Goal: Communication & Community: Answer question/provide support

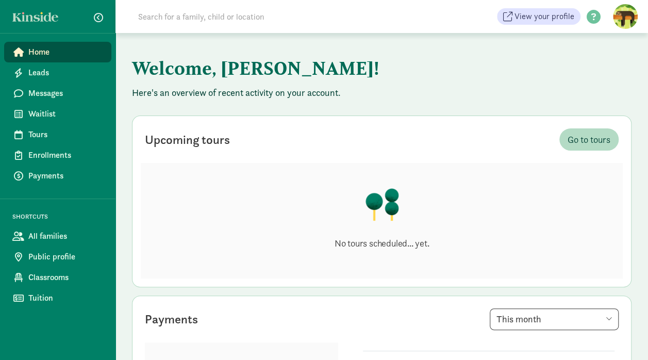
click at [37, 119] on span "Waitlist" at bounding box center [65, 114] width 75 height 12
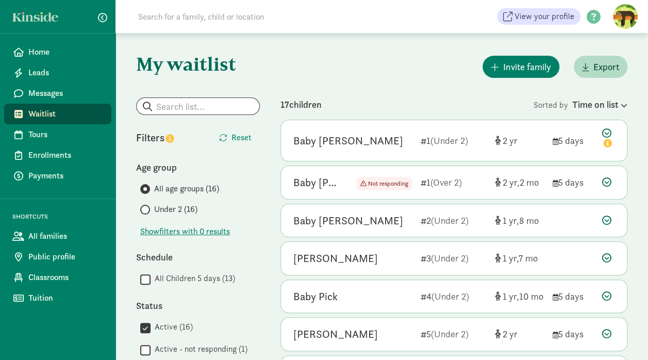
click at [612, 180] on div at bounding box center [608, 182] width 12 height 14
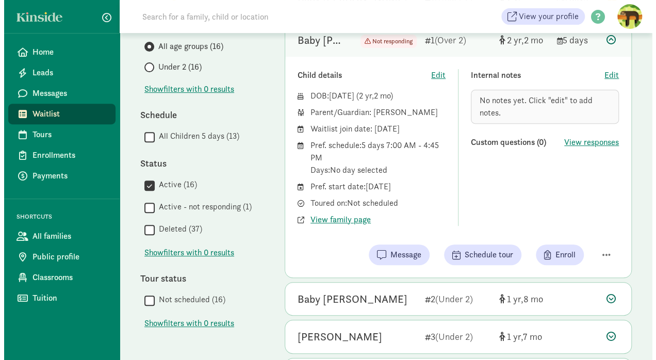
scroll to position [143, 0]
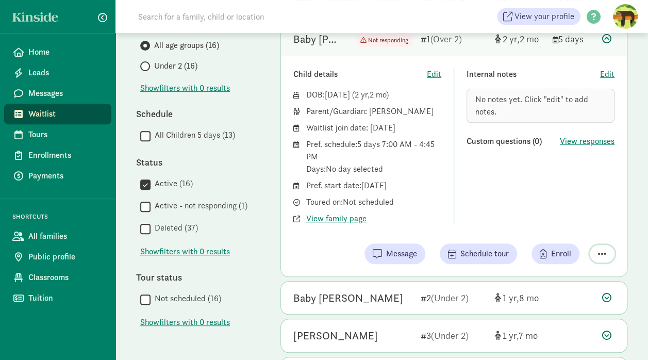
click at [601, 251] on span "button" at bounding box center [602, 253] width 8 height 9
click at [577, 227] on div "Remove from list" at bounding box center [573, 227] width 63 height 12
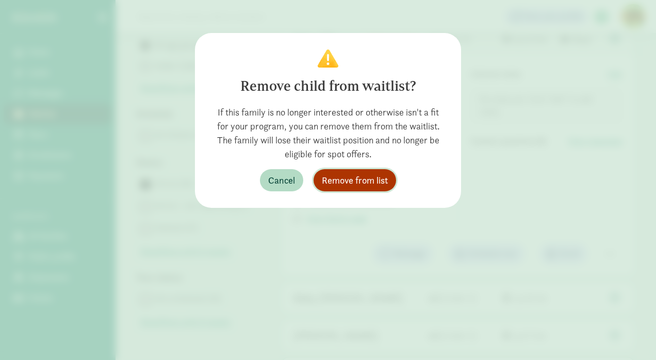
click at [356, 177] on span "Remove from list" at bounding box center [355, 180] width 66 height 14
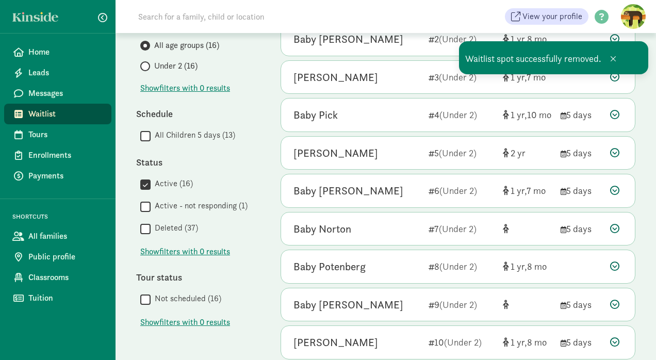
click at [648, 103] on div "My waitlist Invite family Export Show filters Filters Reset Age group All age g…" at bounding box center [385, 259] width 540 height 738
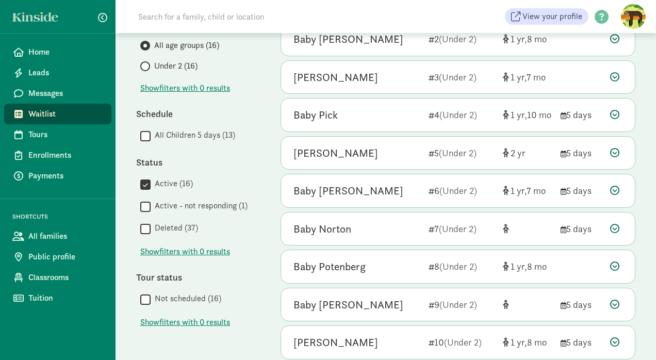
click at [272, 126] on div "My waitlist Invite family Export Show filters Filters Reset Age group All age g…" at bounding box center [385, 259] width 540 height 738
drag, startPoint x: 641, startPoint y: 93, endPoint x: 645, endPoint y: 113, distance: 20.9
click at [645, 113] on div "My waitlist Invite family Export Show filters Filters Reset Age group All age g…" at bounding box center [385, 259] width 540 height 738
click at [24, 95] on span at bounding box center [18, 93] width 12 height 9
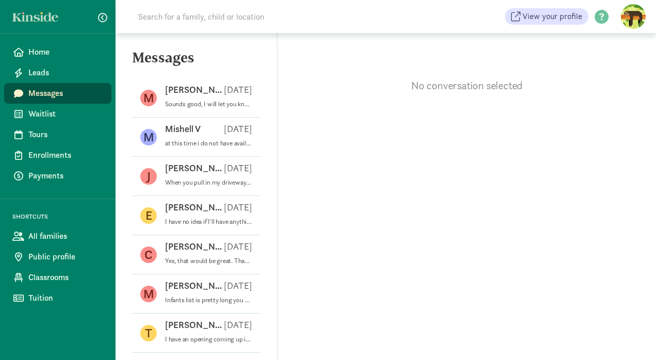
click at [37, 113] on span "Waitlist" at bounding box center [65, 114] width 75 height 12
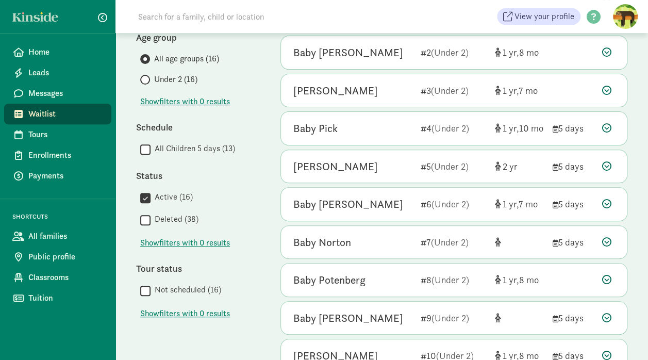
scroll to position [131, 0]
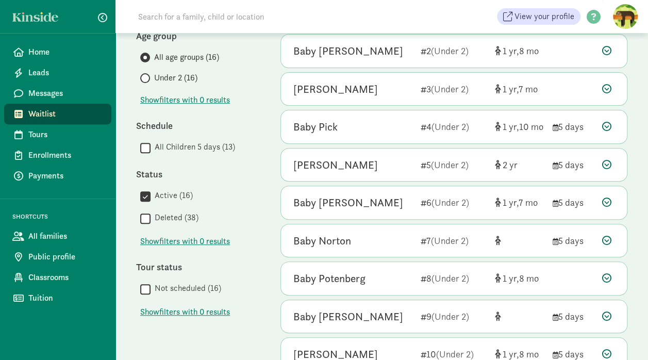
click at [606, 163] on icon at bounding box center [606, 164] width 9 height 9
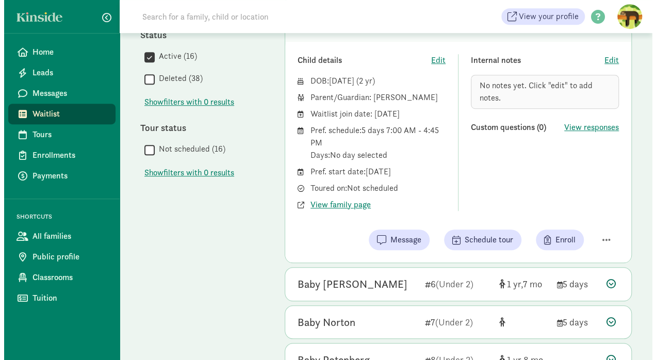
scroll to position [272, 0]
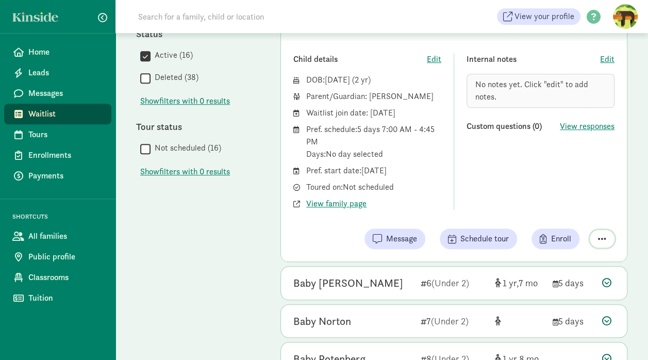
click at [601, 237] on span "button" at bounding box center [602, 238] width 8 height 9
click at [569, 212] on div "Remove from list" at bounding box center [566, 212] width 80 height 12
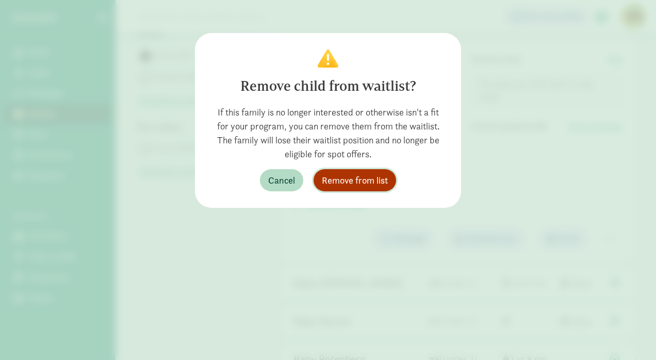
click at [335, 178] on span "Remove from list" at bounding box center [355, 180] width 66 height 14
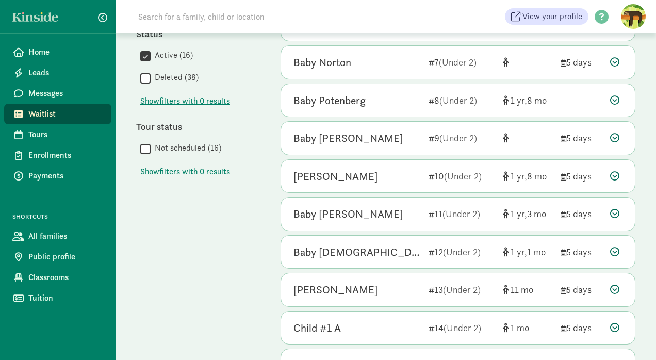
click at [648, 155] on html "Home Leads Messages Waitlist Tours Enrollments Payments SHORTCUTS All families …" at bounding box center [328, 94] width 656 height 733
click at [40, 89] on span "Messages" at bounding box center [65, 93] width 75 height 12
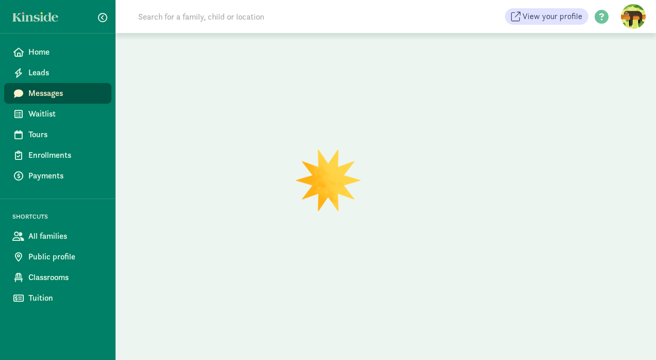
click at [36, 112] on span "Waitlist" at bounding box center [65, 114] width 75 height 12
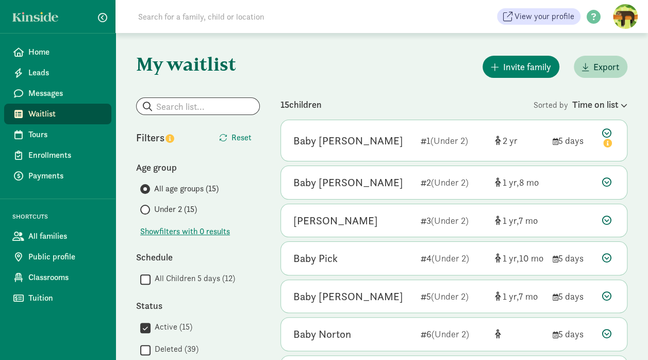
click at [540, 149] on div "Baby [PERSON_NAME] 1 (Under 2) 2 5 days" at bounding box center [454, 140] width 346 height 41
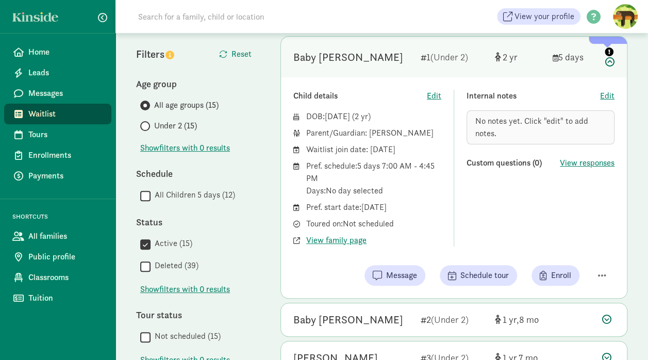
scroll to position [85, 0]
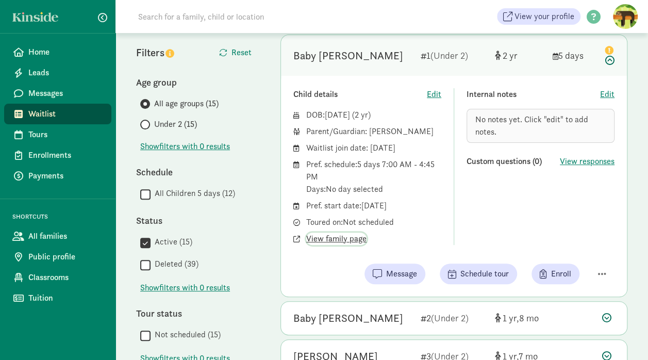
click at [323, 239] on span "View family page" at bounding box center [336, 239] width 60 height 12
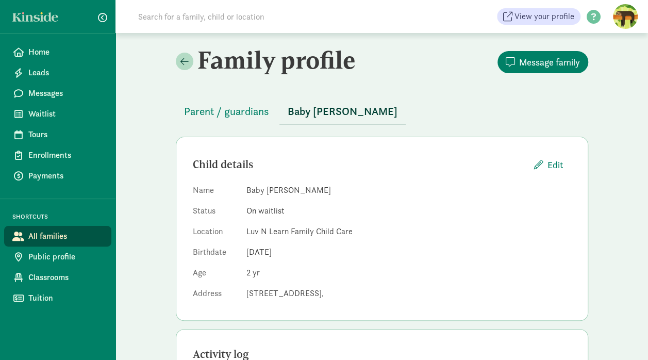
click at [217, 109] on span "Parent / guardians" at bounding box center [226, 111] width 85 height 16
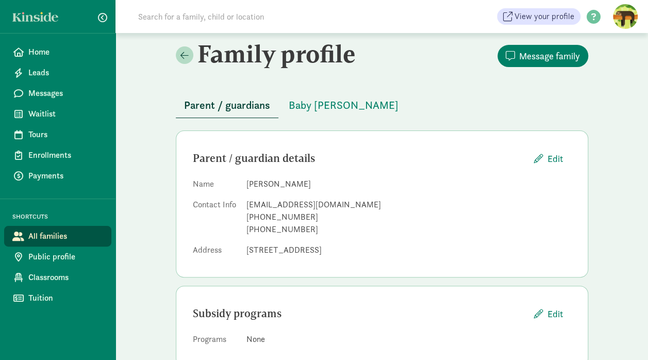
scroll to position [5, 0]
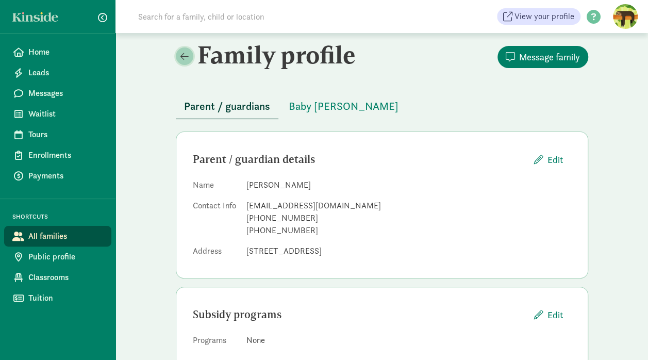
click at [182, 58] on span at bounding box center [184, 56] width 8 height 9
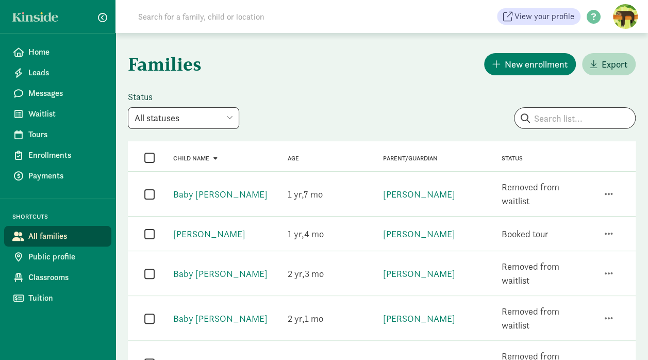
click at [39, 115] on span "Waitlist" at bounding box center [65, 114] width 75 height 12
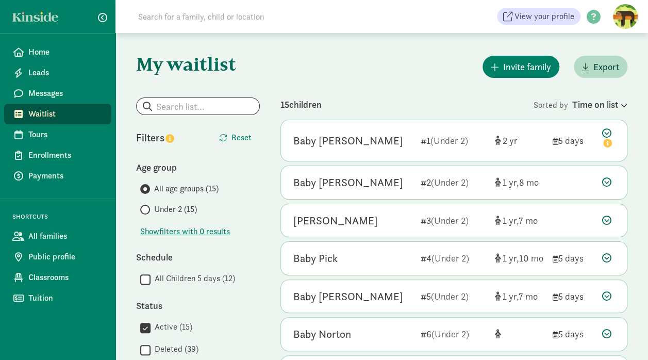
click at [334, 140] on div "Baby [PERSON_NAME]" at bounding box center [348, 140] width 110 height 16
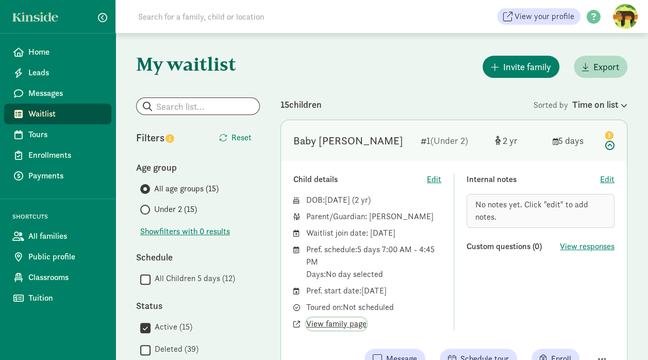
click at [339, 322] on span "View family page" at bounding box center [336, 324] width 60 height 12
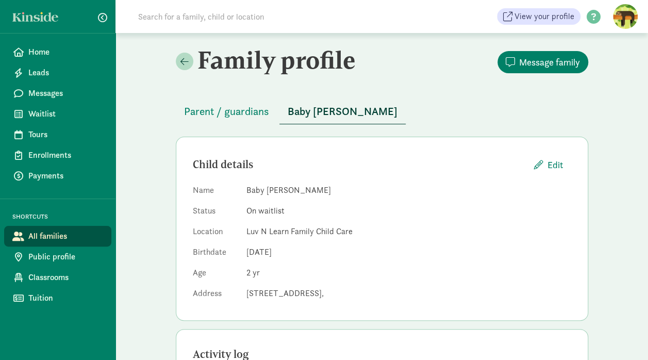
click at [230, 107] on span "Parent / guardians" at bounding box center [226, 111] width 85 height 16
click at [43, 110] on span "Waitlist" at bounding box center [65, 114] width 75 height 12
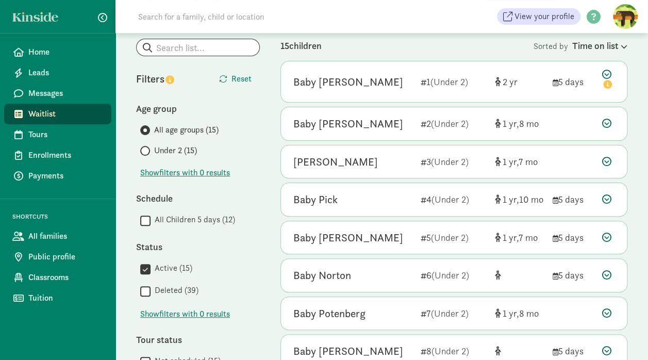
scroll to position [60, 0]
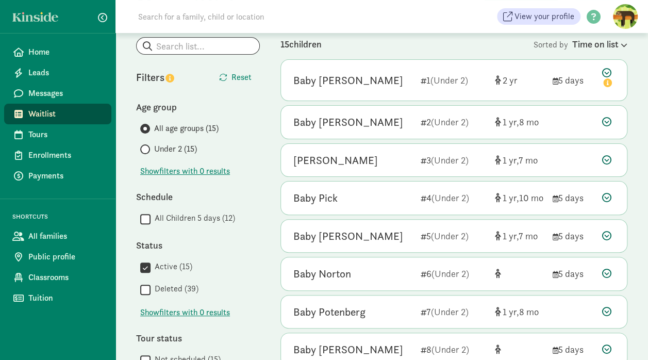
click at [611, 121] on icon at bounding box center [606, 121] width 9 height 9
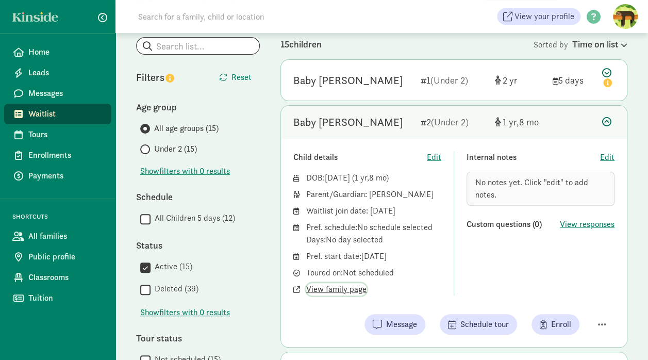
click at [335, 285] on span "View family page" at bounding box center [336, 289] width 60 height 12
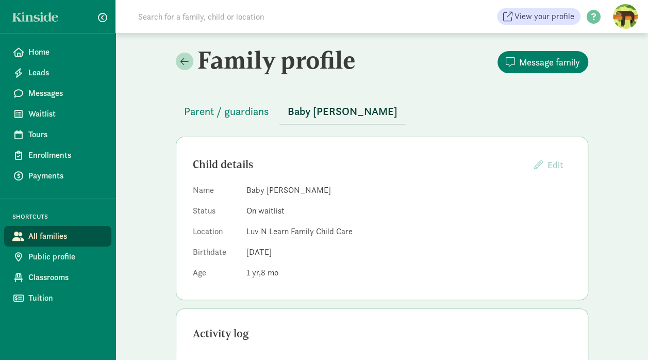
click at [210, 110] on span "Parent / guardians" at bounding box center [226, 111] width 85 height 16
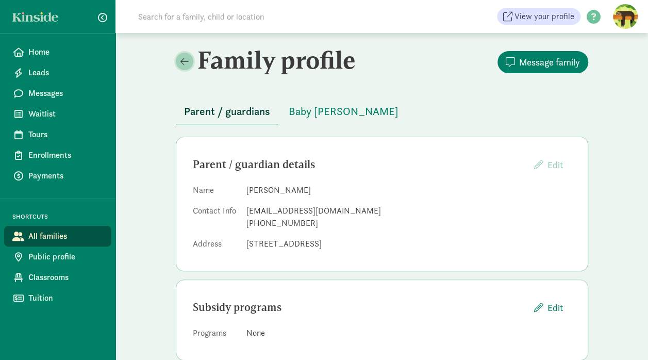
click at [185, 64] on span at bounding box center [184, 61] width 8 height 9
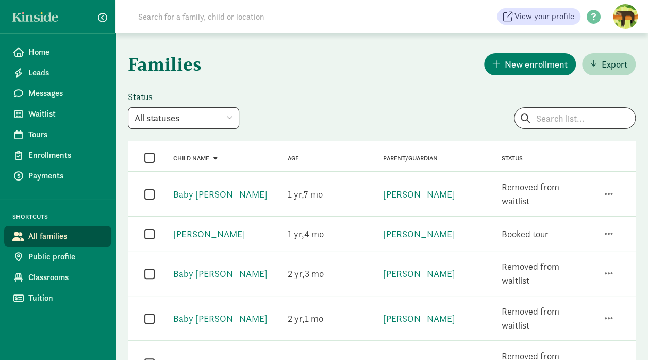
click at [40, 117] on span "Waitlist" at bounding box center [65, 114] width 75 height 12
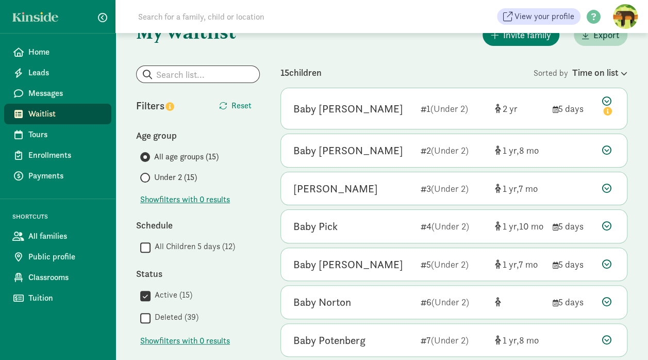
scroll to position [29, 0]
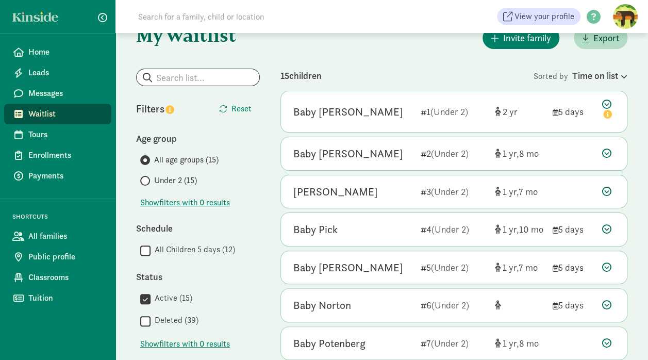
click at [553, 194] on div "Baby [PERSON_NAME] 3 (Under 2) 1 7" at bounding box center [454, 191] width 346 height 33
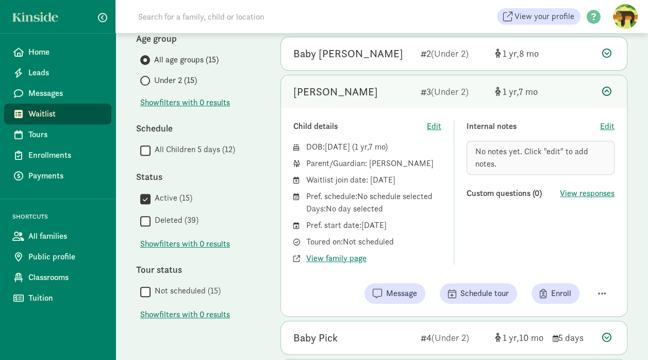
scroll to position [130, 0]
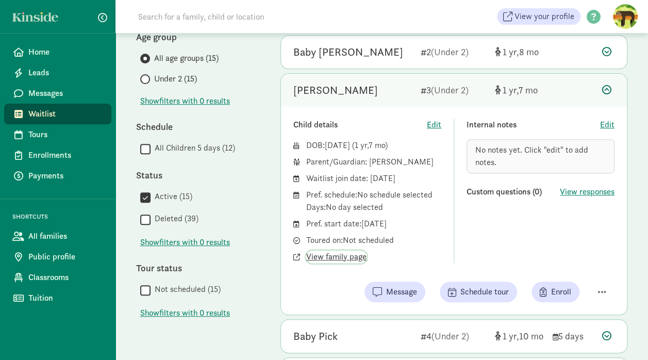
click at [329, 255] on span "View family page" at bounding box center [336, 257] width 60 height 12
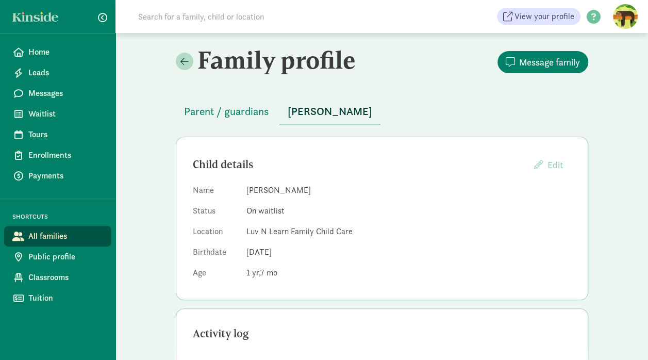
click at [213, 113] on span "Parent / guardians" at bounding box center [226, 111] width 85 height 16
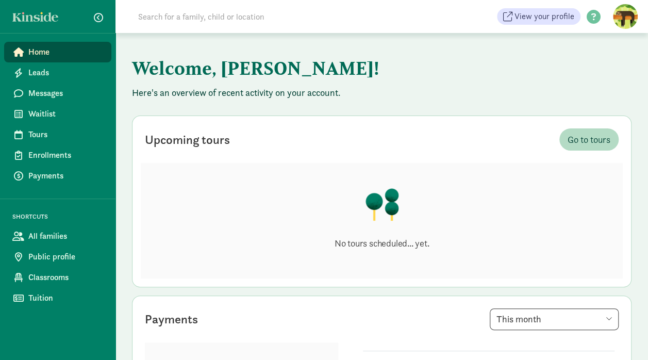
click at [38, 119] on span "Waitlist" at bounding box center [65, 114] width 75 height 12
click at [37, 118] on span "Waitlist" at bounding box center [65, 114] width 75 height 12
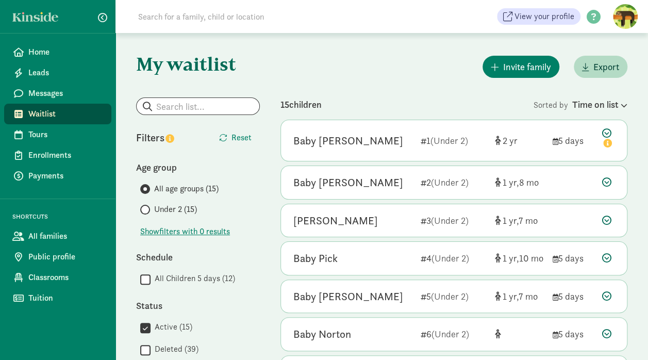
scroll to position [35, 0]
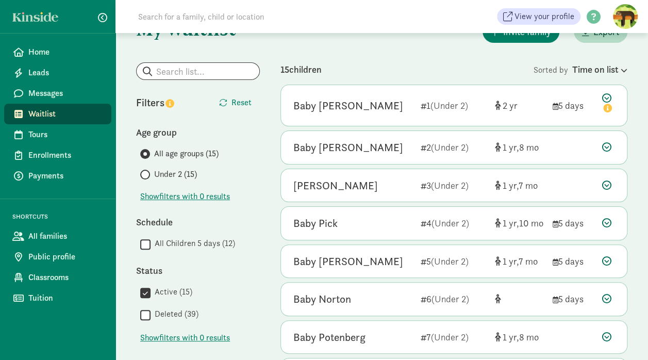
click at [604, 185] on icon at bounding box center [606, 184] width 9 height 9
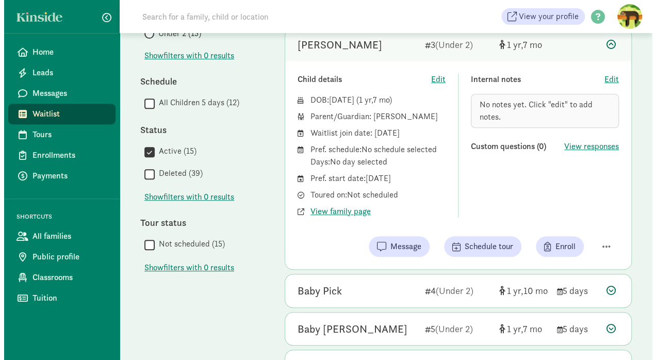
scroll to position [185, 0]
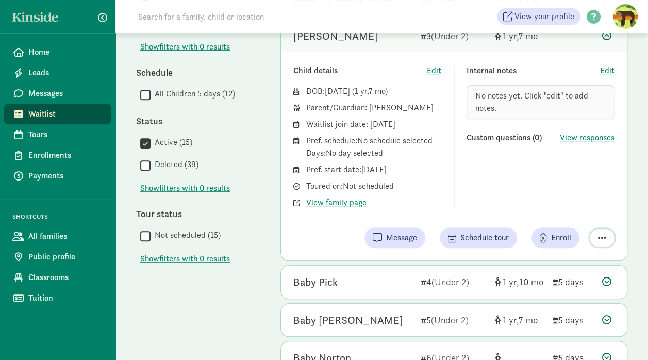
click at [602, 236] on span "button" at bounding box center [602, 237] width 8 height 9
click at [552, 210] on div "Remove from list" at bounding box center [566, 211] width 80 height 12
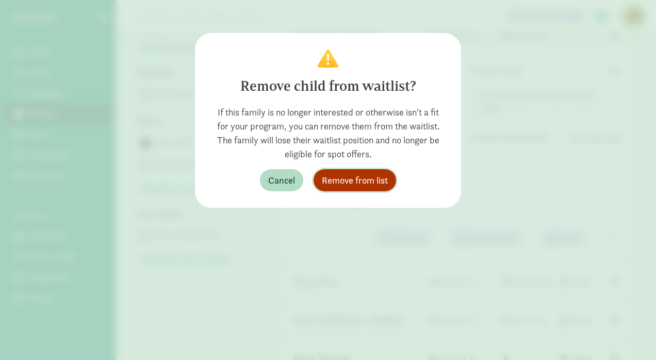
click at [366, 177] on span "Remove from list" at bounding box center [355, 180] width 66 height 14
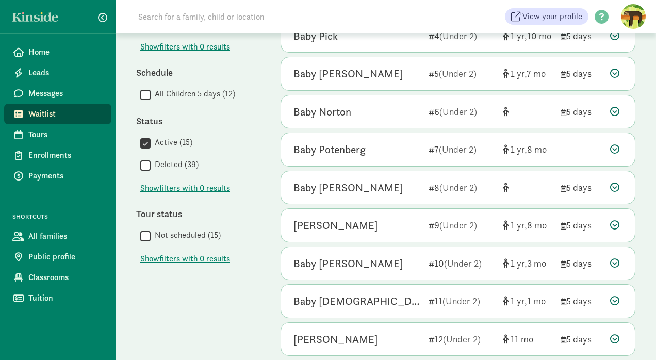
click at [267, 118] on div "My waitlist Invite family Export Show filters Filters Reset Age group All age g…" at bounding box center [385, 179] width 540 height 662
drag, startPoint x: 645, startPoint y: 153, endPoint x: 643, endPoint y: 245, distance: 92.3
click at [643, 245] on div "My waitlist Invite family Export Show filters Filters Reset Age group All age g…" at bounding box center [385, 179] width 540 height 662
click at [30, 108] on span "Waitlist" at bounding box center [65, 114] width 75 height 12
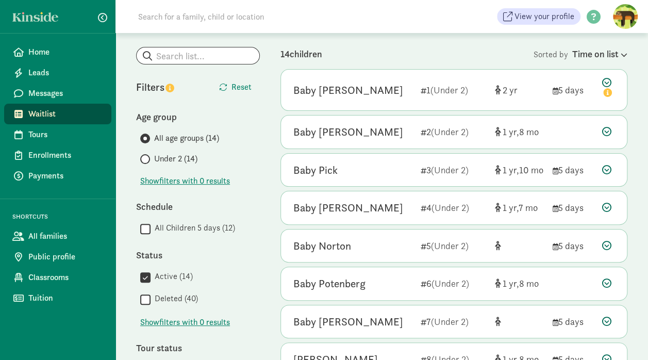
scroll to position [52, 0]
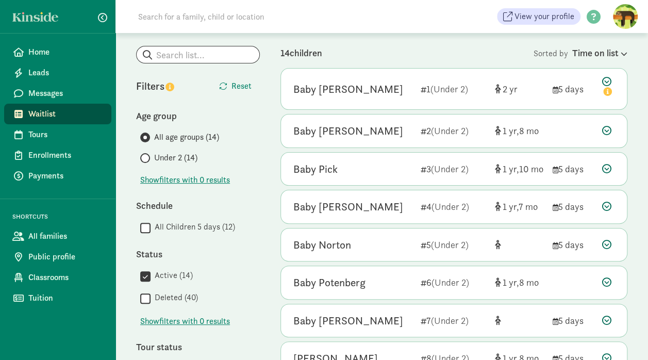
click at [604, 166] on icon at bounding box center [606, 168] width 9 height 9
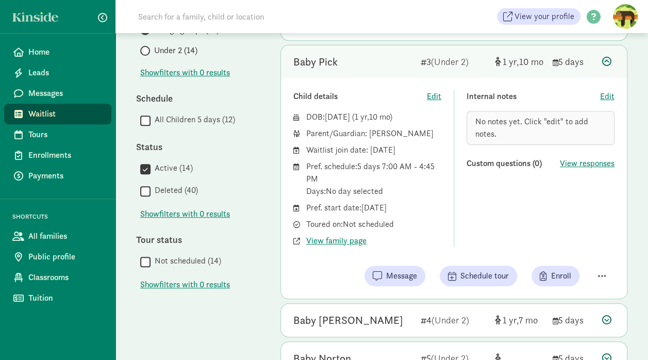
scroll to position [164, 0]
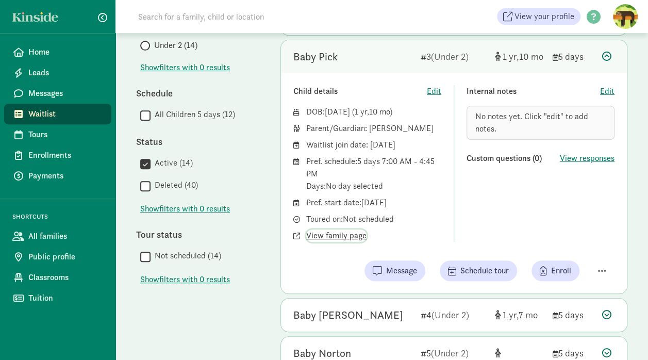
click at [350, 234] on span "View family page" at bounding box center [336, 235] width 60 height 12
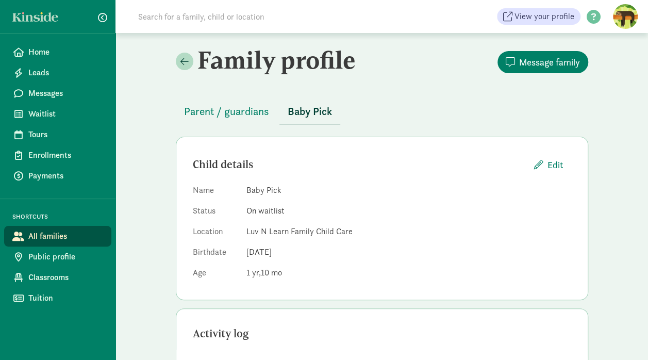
click at [218, 119] on span "Parent / guardians" at bounding box center [226, 111] width 85 height 16
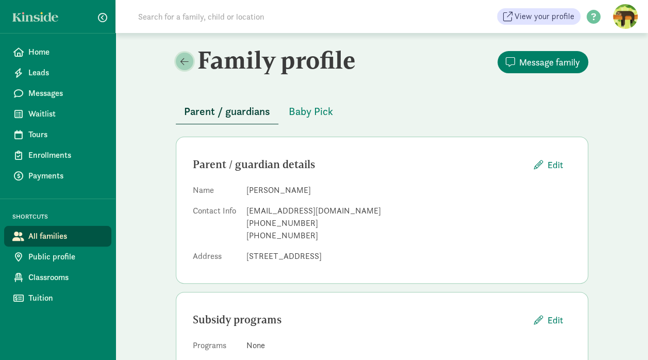
click at [179, 64] on link at bounding box center [185, 62] width 18 height 18
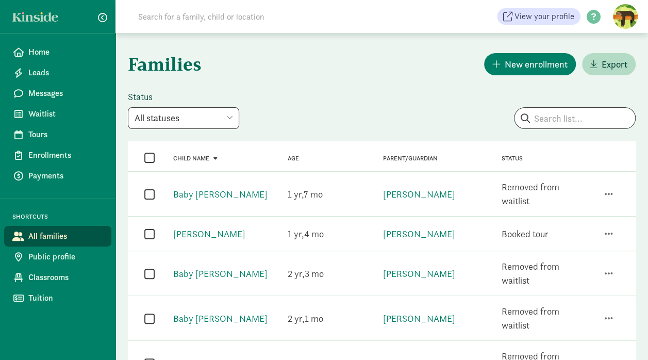
scroll to position [2, 0]
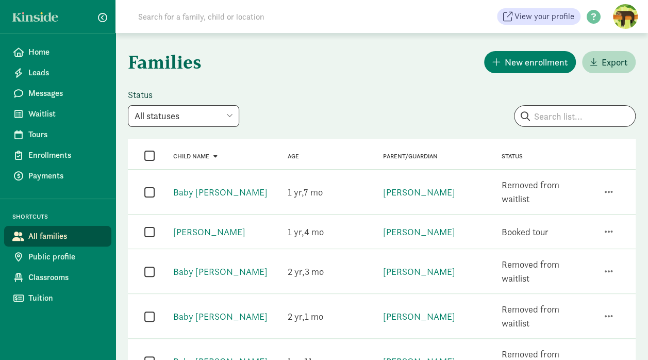
click at [37, 119] on span "Waitlist" at bounding box center [65, 114] width 75 height 12
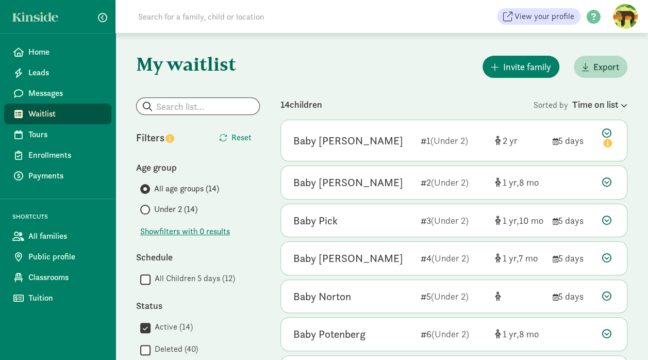
click at [606, 216] on icon at bounding box center [606, 219] width 9 height 9
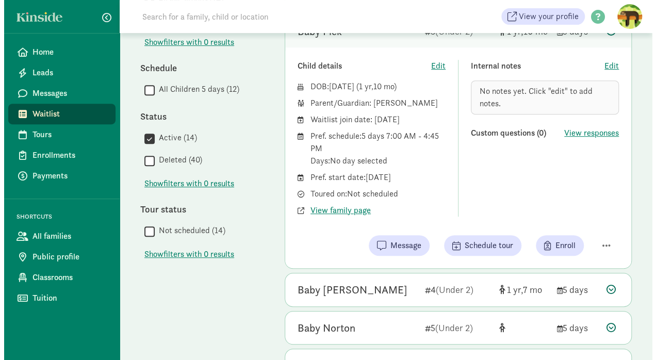
scroll to position [194, 0]
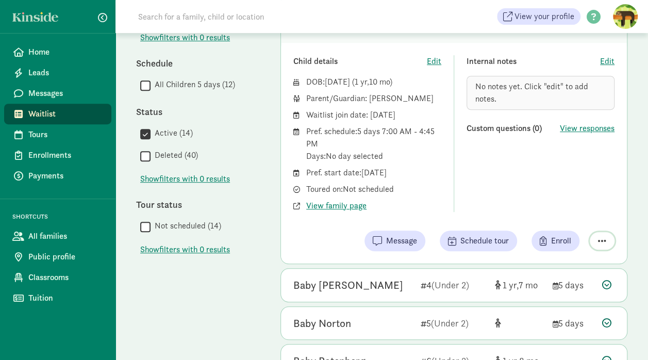
click at [601, 239] on span "button" at bounding box center [602, 240] width 8 height 9
click at [555, 212] on div "Remove from list" at bounding box center [566, 214] width 80 height 12
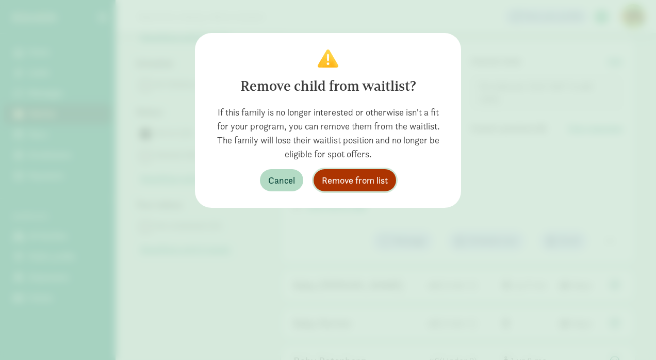
click at [338, 182] on span "Remove from list" at bounding box center [355, 180] width 66 height 14
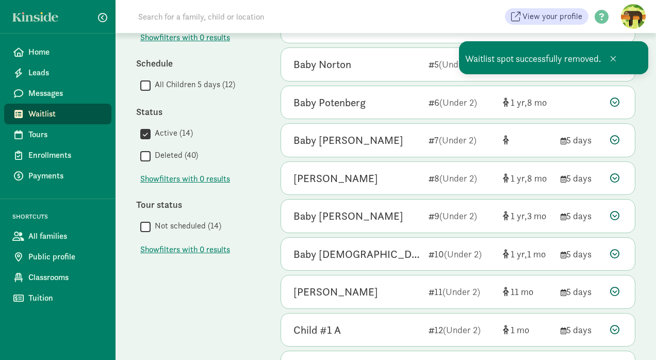
click at [38, 112] on span "Waitlist" at bounding box center [65, 114] width 75 height 12
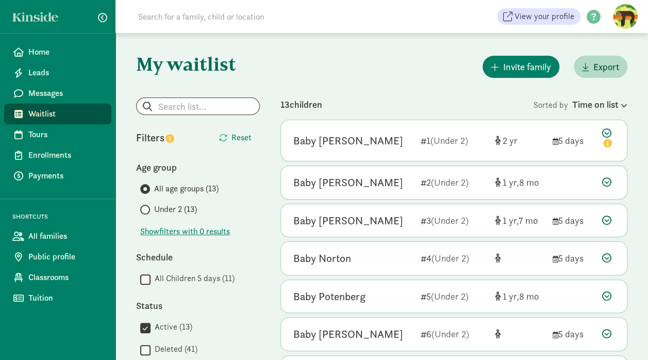
click at [607, 294] on icon at bounding box center [606, 295] width 9 height 9
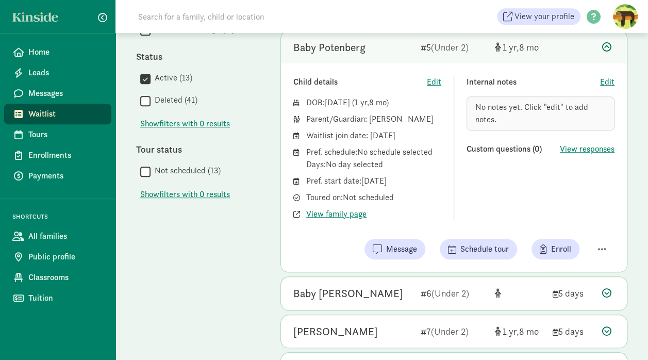
scroll to position [250, 0]
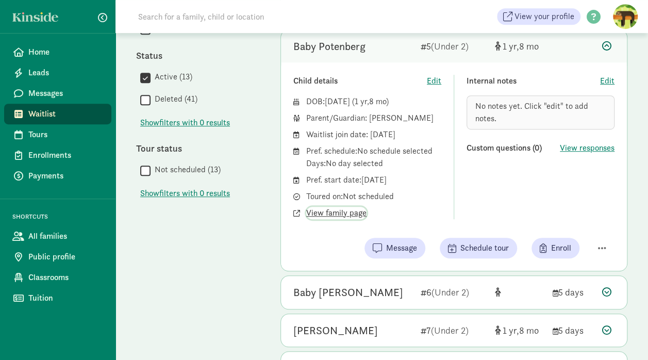
click at [317, 209] on span "View family page" at bounding box center [336, 213] width 60 height 12
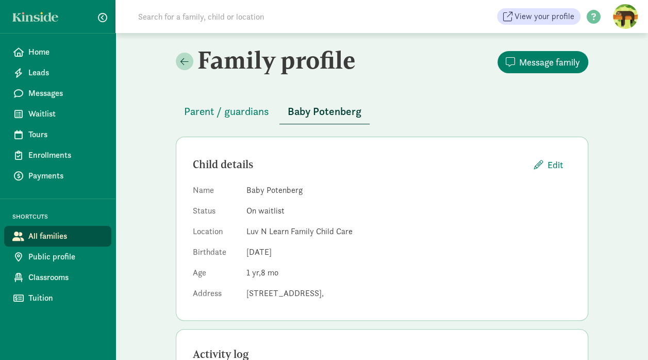
click at [227, 113] on span "Parent / guardians" at bounding box center [226, 111] width 85 height 16
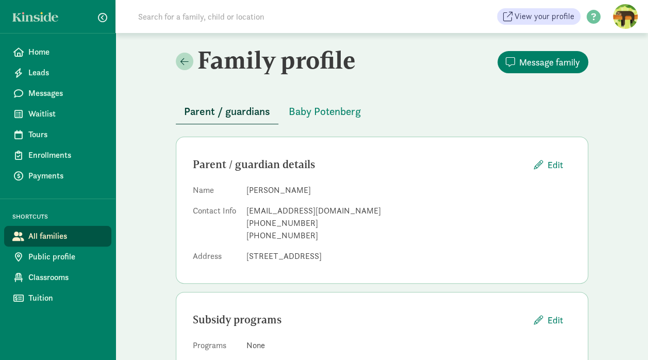
click at [33, 112] on span "Waitlist" at bounding box center [65, 114] width 75 height 12
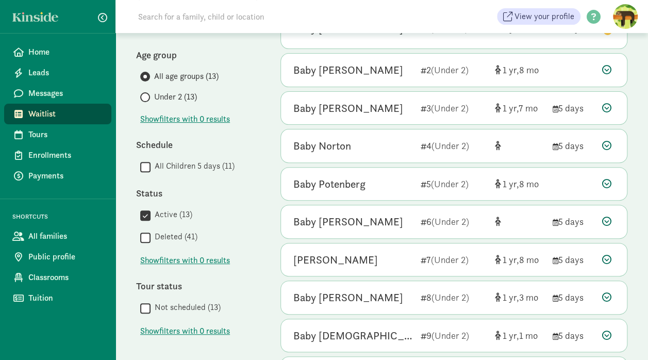
scroll to position [111, 0]
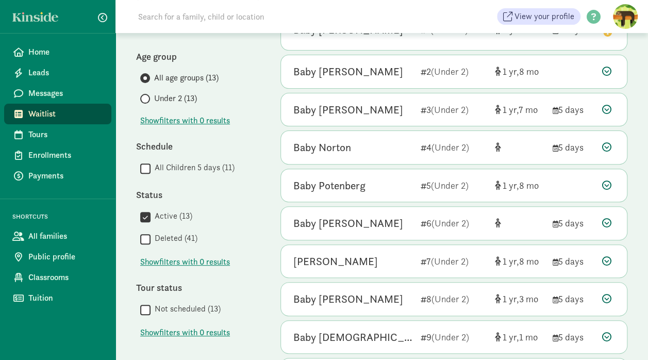
click at [607, 259] on icon at bounding box center [606, 260] width 9 height 9
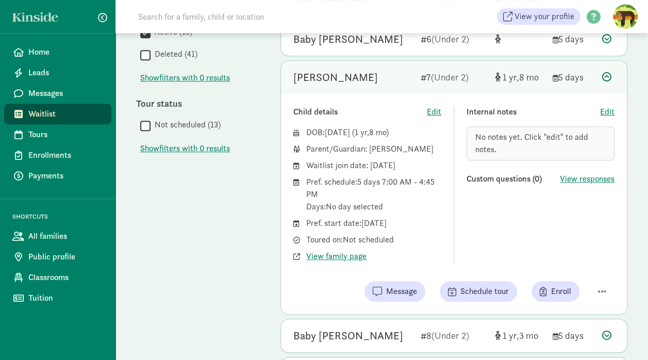
scroll to position [297, 0]
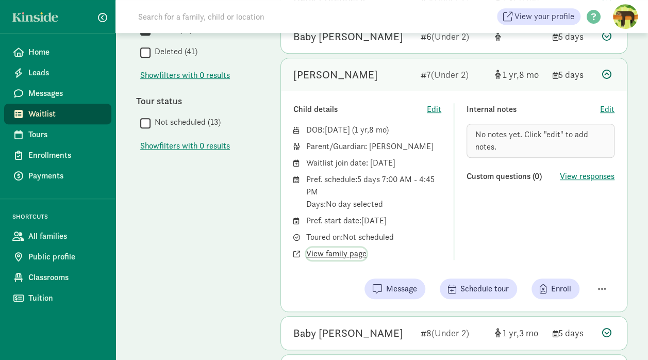
click at [335, 252] on span "View family page" at bounding box center [336, 253] width 60 height 12
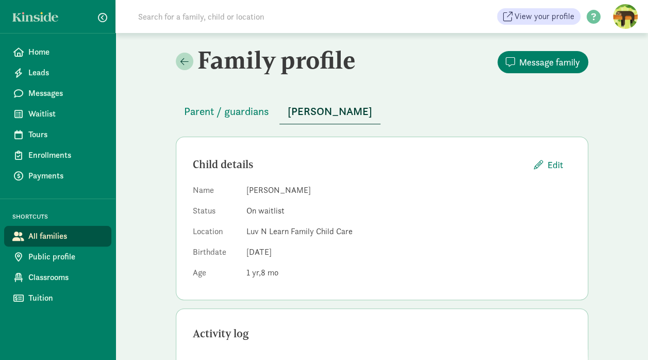
click at [204, 112] on span "Parent / guardians" at bounding box center [226, 111] width 85 height 16
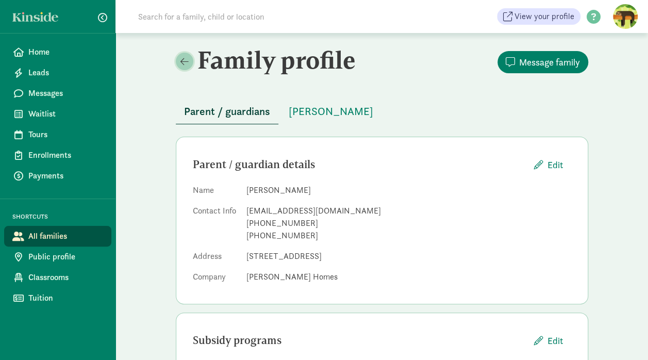
click at [181, 63] on span at bounding box center [184, 61] width 8 height 9
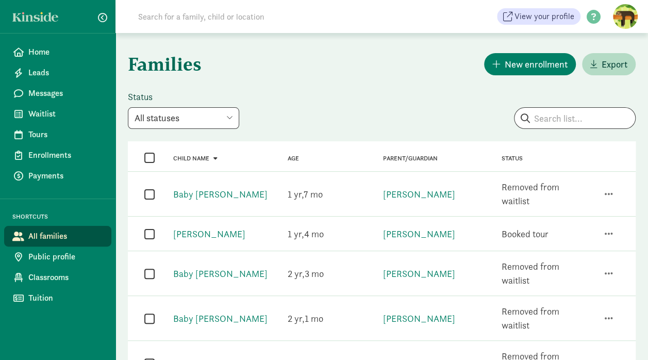
click at [49, 111] on span "Waitlist" at bounding box center [65, 114] width 75 height 12
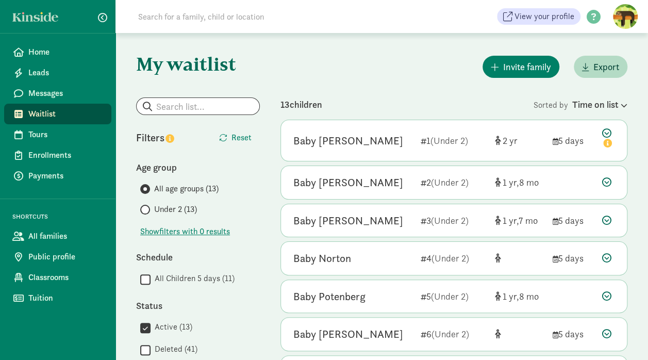
click at [606, 218] on icon at bounding box center [606, 219] width 9 height 9
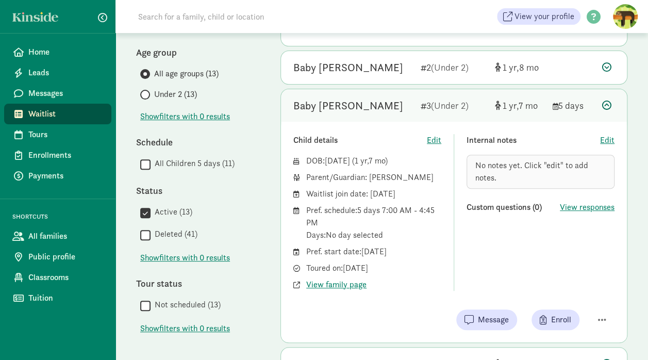
scroll to position [127, 0]
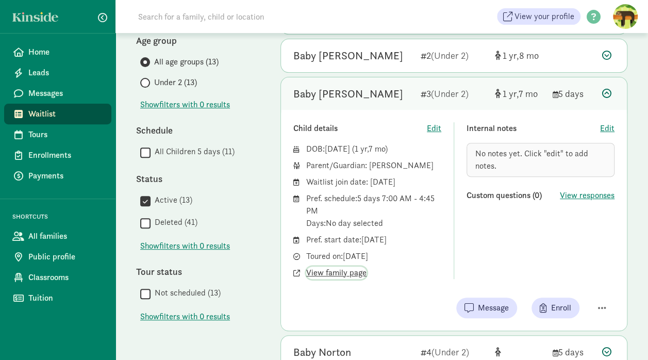
click at [330, 274] on span "View family page" at bounding box center [336, 273] width 60 height 12
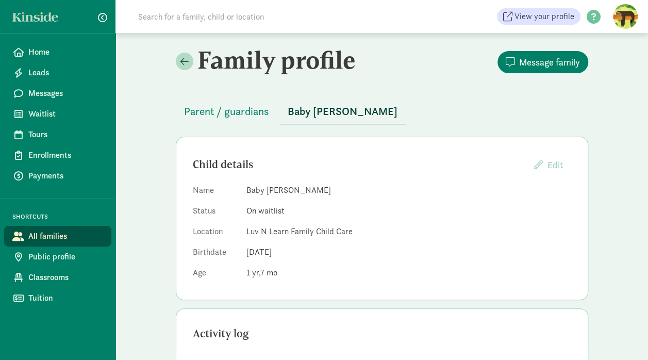
click at [220, 107] on span "Parent / guardians" at bounding box center [226, 111] width 85 height 16
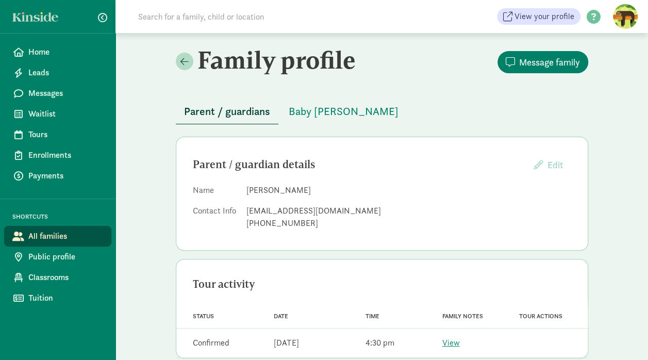
drag, startPoint x: 545, startPoint y: 63, endPoint x: 455, endPoint y: 80, distance: 91.8
click at [455, 80] on div "Family profile Message family Parent / guardians [PERSON_NAME] Parent / guardia…" at bounding box center [381, 250] width 437 height 435
click at [522, 58] on span "Message family" at bounding box center [549, 62] width 61 height 14
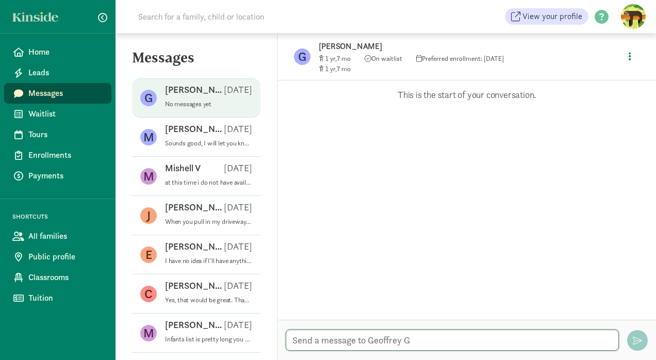
click at [356, 339] on textarea at bounding box center [452, 339] width 333 height 21
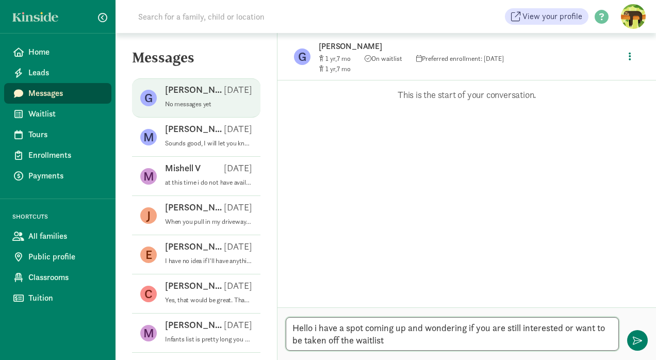
type textarea "Hello i have a spot coming up and wondering if you are still interested or want…"
click at [637, 341] on span "button" at bounding box center [637, 340] width 9 height 9
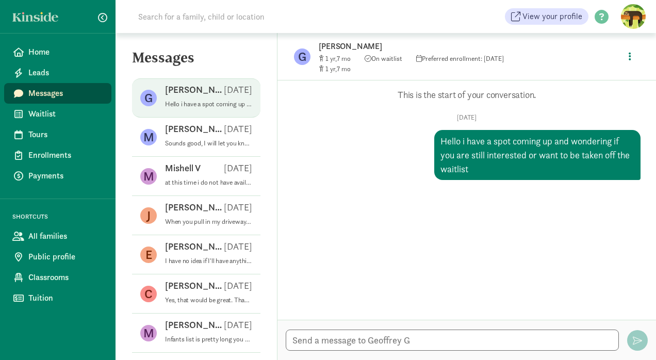
click at [37, 113] on span "Waitlist" at bounding box center [65, 114] width 75 height 12
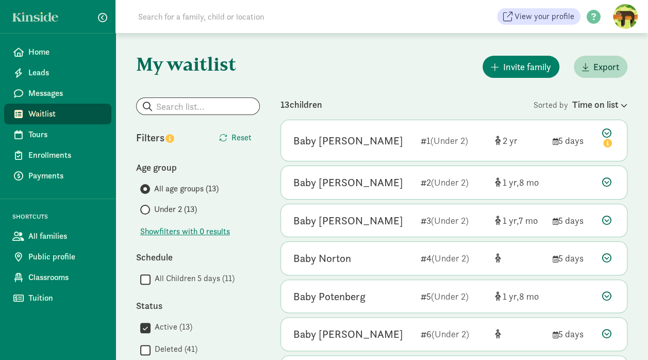
click at [607, 292] on icon at bounding box center [606, 295] width 9 height 9
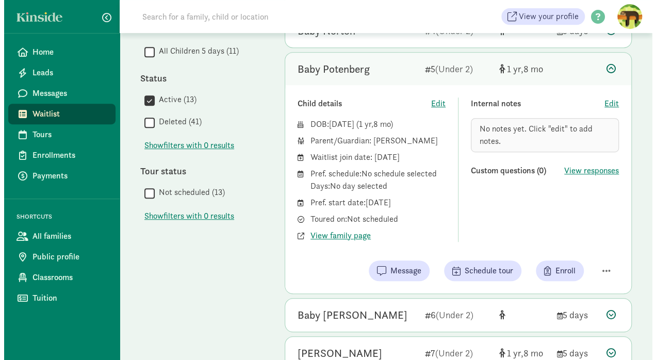
scroll to position [228, 0]
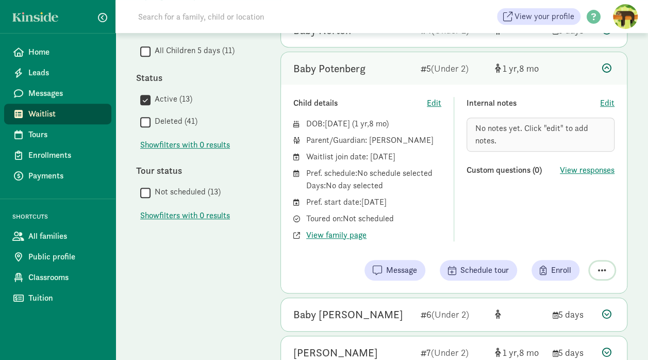
click at [601, 269] on span "button" at bounding box center [602, 270] width 8 height 9
click at [556, 242] on div "Remove from list" at bounding box center [566, 244] width 80 height 12
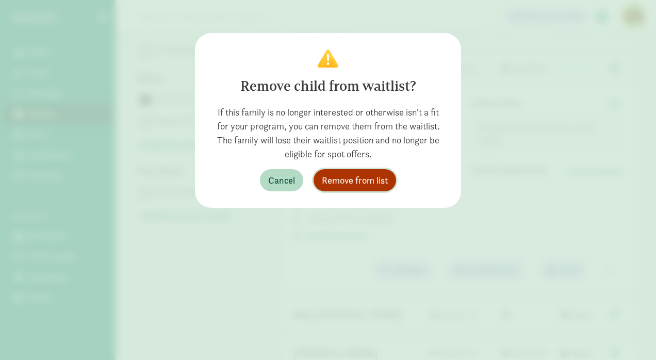
click at [350, 178] on span "Remove from list" at bounding box center [355, 180] width 66 height 14
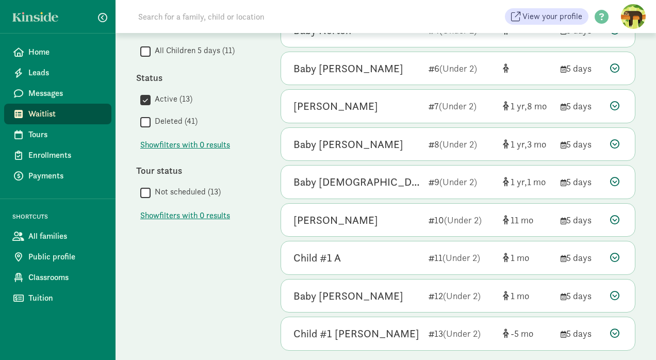
click at [33, 110] on span "Waitlist" at bounding box center [65, 114] width 75 height 12
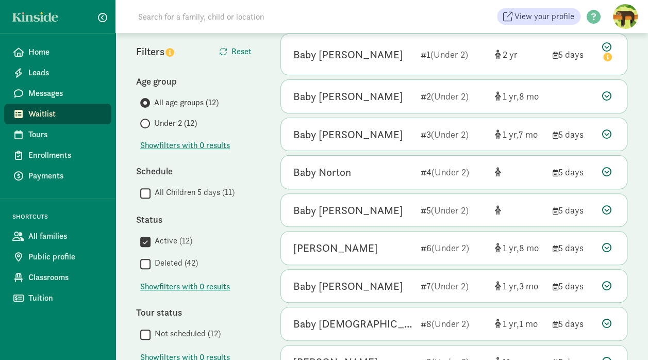
scroll to position [82, 0]
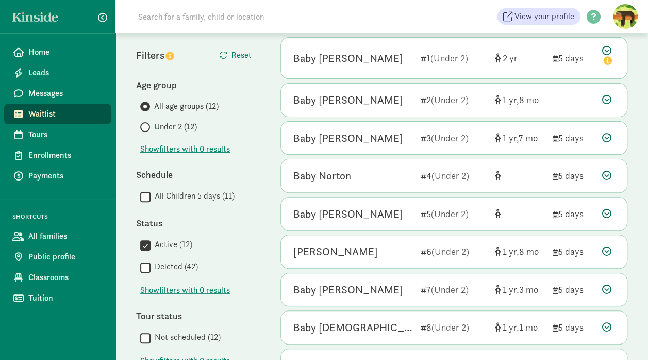
click at [606, 171] on icon at bounding box center [606, 175] width 9 height 9
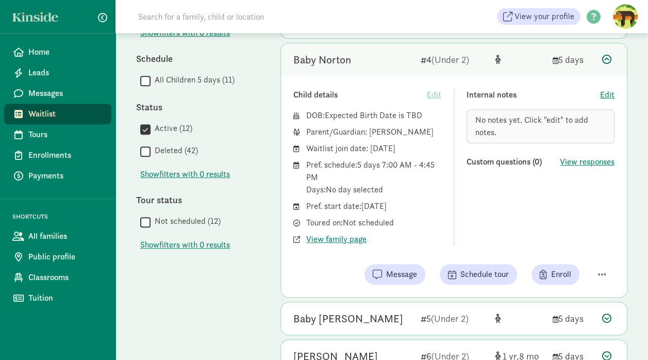
scroll to position [201, 0]
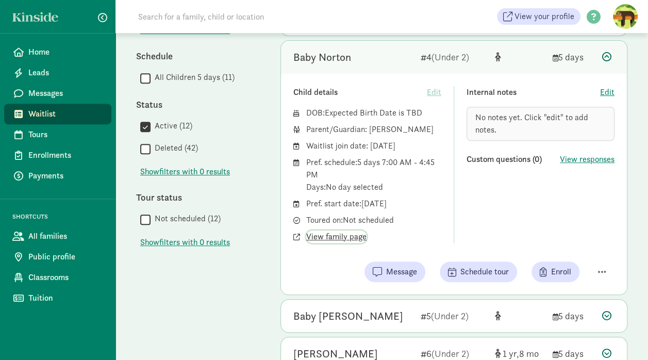
click at [327, 236] on span "View family page" at bounding box center [336, 236] width 60 height 12
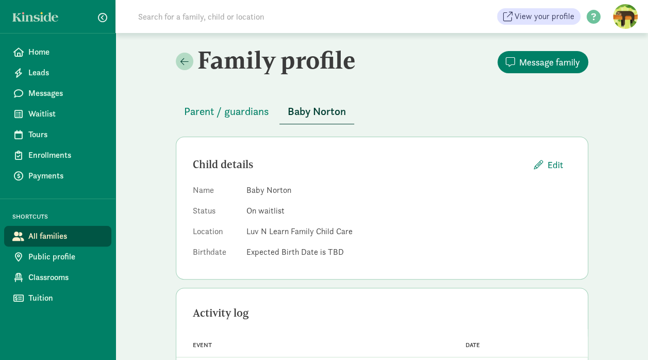
click at [221, 109] on span "Parent / guardians" at bounding box center [226, 111] width 85 height 16
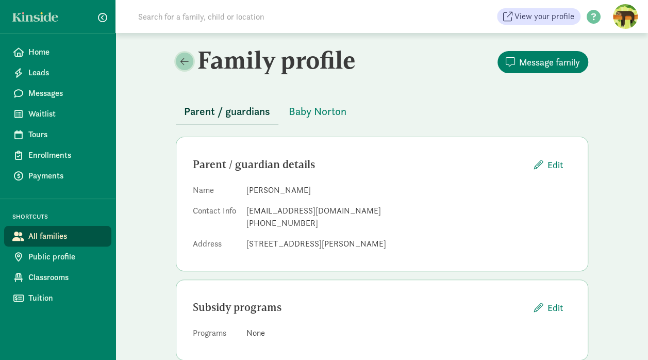
click at [184, 63] on span at bounding box center [184, 61] width 8 height 9
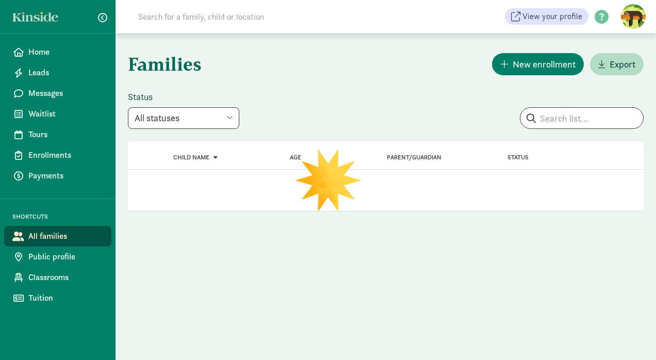
click at [51, 111] on span "Waitlist" at bounding box center [65, 114] width 75 height 12
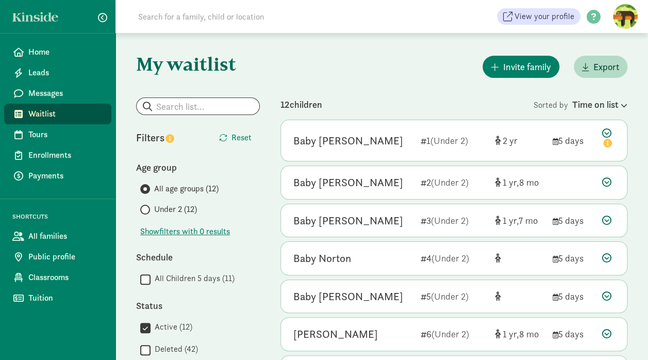
click at [605, 181] on icon at bounding box center [606, 181] width 9 height 9
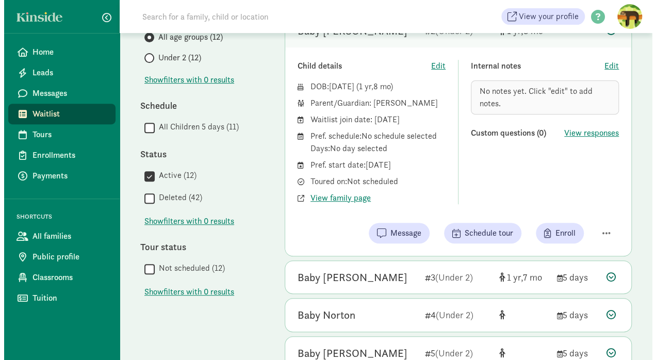
scroll to position [164, 0]
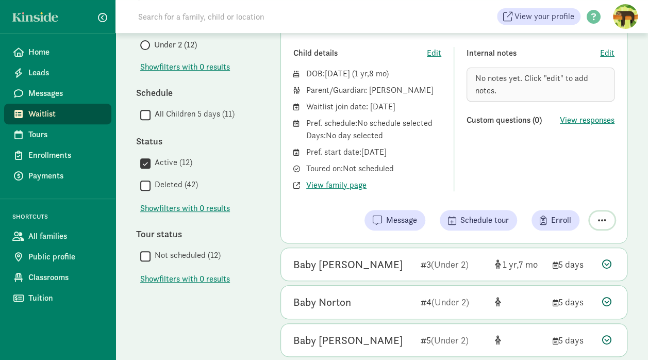
click at [598, 219] on span "button" at bounding box center [602, 219] width 8 height 9
click at [553, 194] on div "Remove from list" at bounding box center [566, 194] width 80 height 12
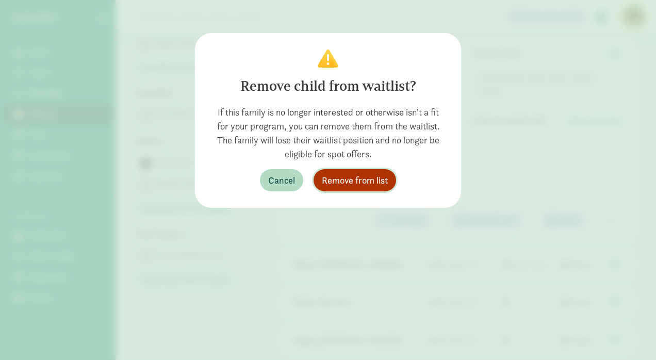
click at [363, 174] on span "Remove from list" at bounding box center [355, 180] width 66 height 14
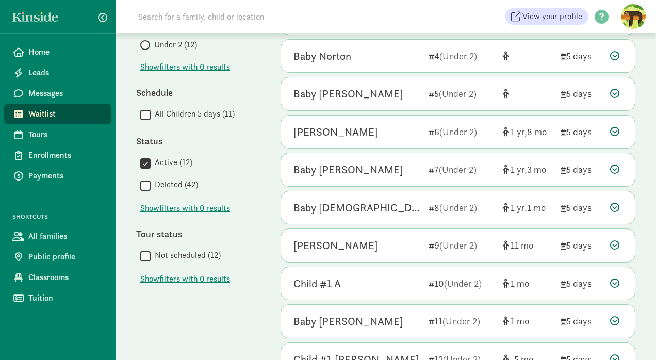
click at [40, 111] on span "Waitlist" at bounding box center [65, 114] width 75 height 12
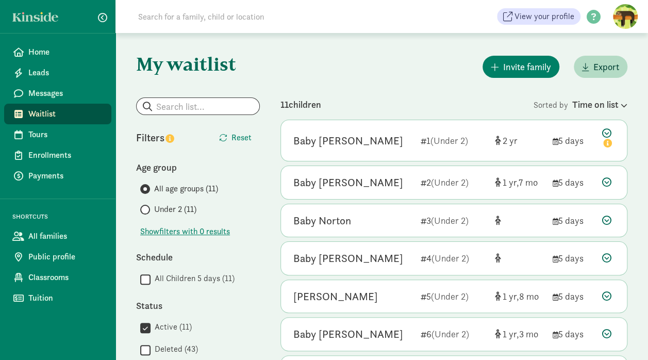
click at [608, 256] on icon at bounding box center [606, 257] width 9 height 9
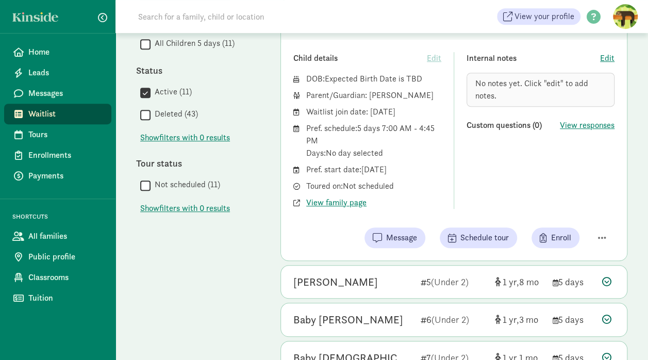
scroll to position [236, 0]
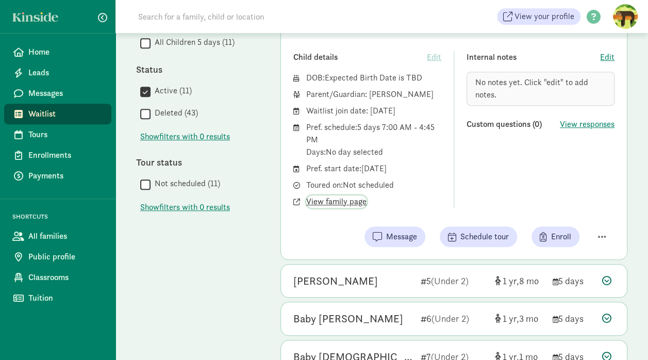
click at [334, 201] on span "View family page" at bounding box center [336, 201] width 60 height 12
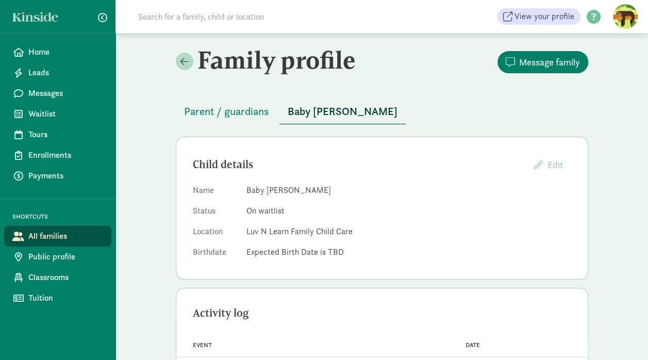
click at [219, 111] on span "Parent / guardians" at bounding box center [226, 111] width 85 height 16
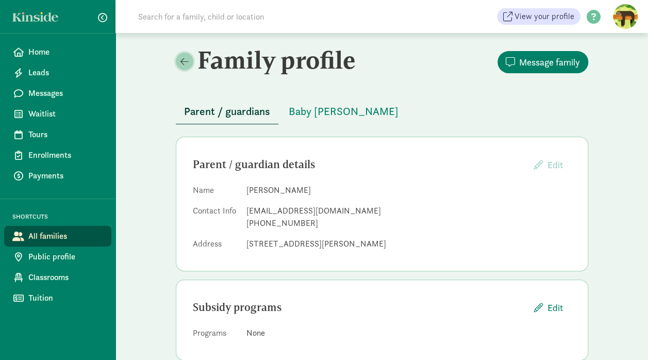
click at [188, 64] on span at bounding box center [184, 61] width 8 height 9
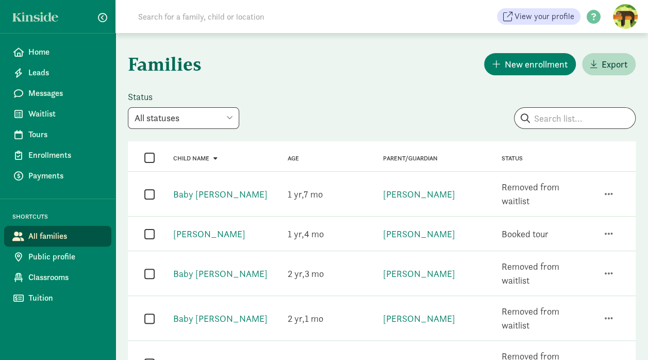
click at [34, 117] on span "Waitlist" at bounding box center [65, 114] width 75 height 12
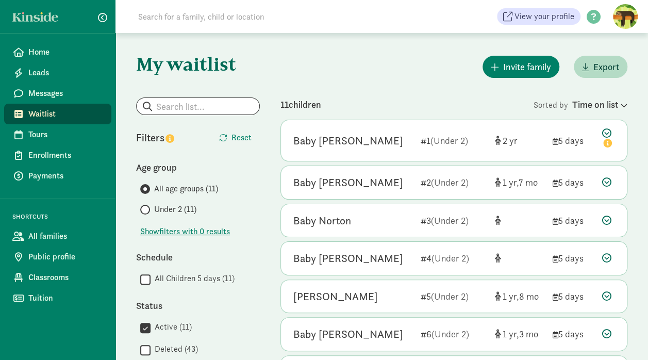
click at [605, 260] on icon at bounding box center [606, 257] width 9 height 9
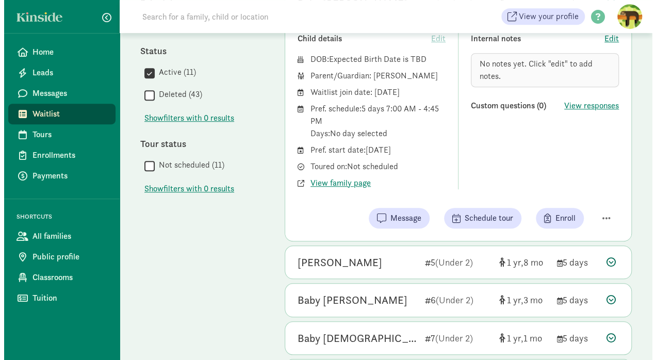
scroll to position [256, 0]
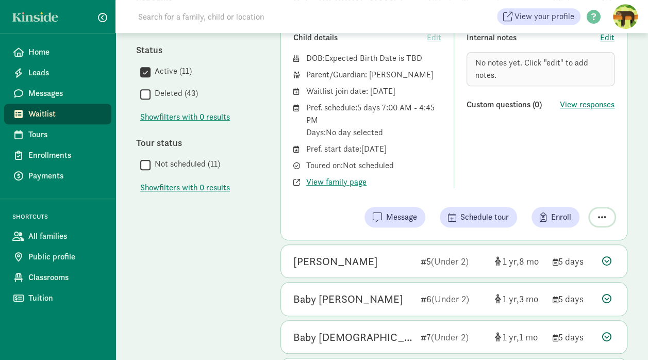
click at [603, 217] on span "button" at bounding box center [602, 216] width 8 height 9
click at [558, 189] on div "Remove from list" at bounding box center [566, 191] width 80 height 12
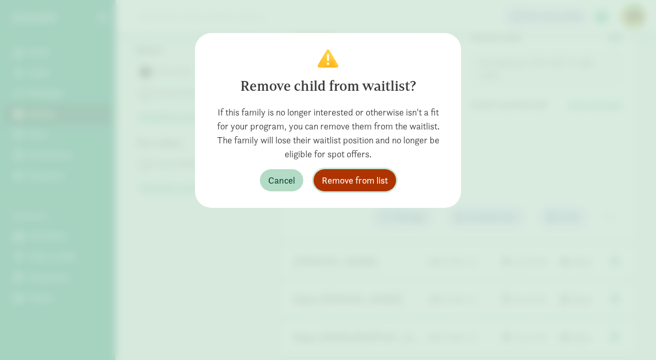
click at [339, 182] on span "Remove from list" at bounding box center [355, 180] width 66 height 14
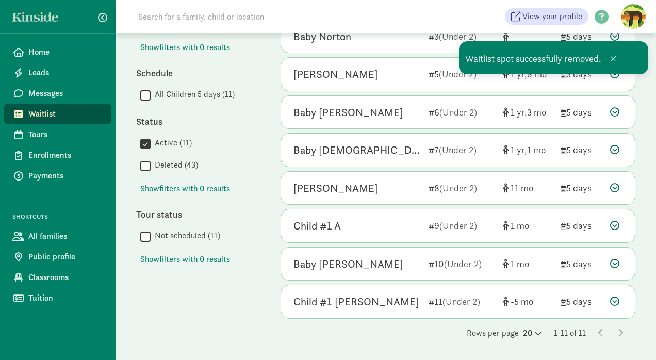
scroll to position [180, 0]
